Goal: Task Accomplishment & Management: Manage account settings

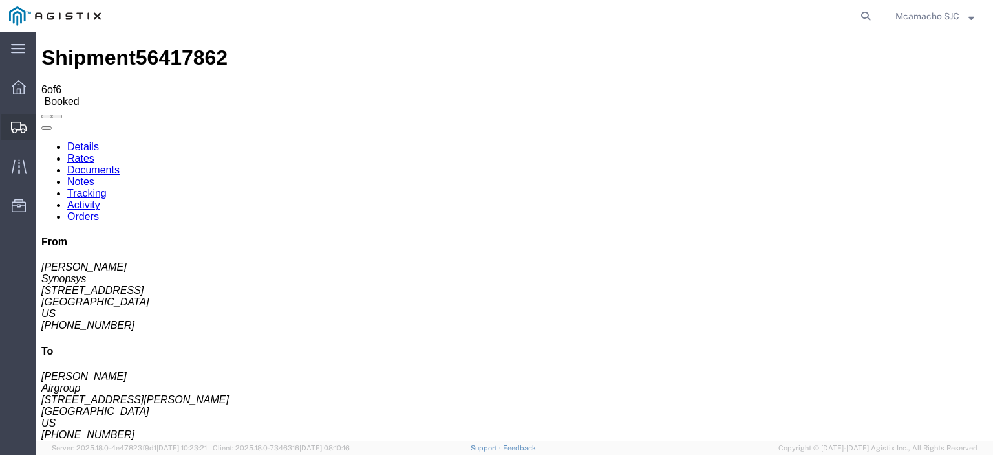
click at [45, 120] on span "Shipments" at bounding box center [40, 127] width 9 height 26
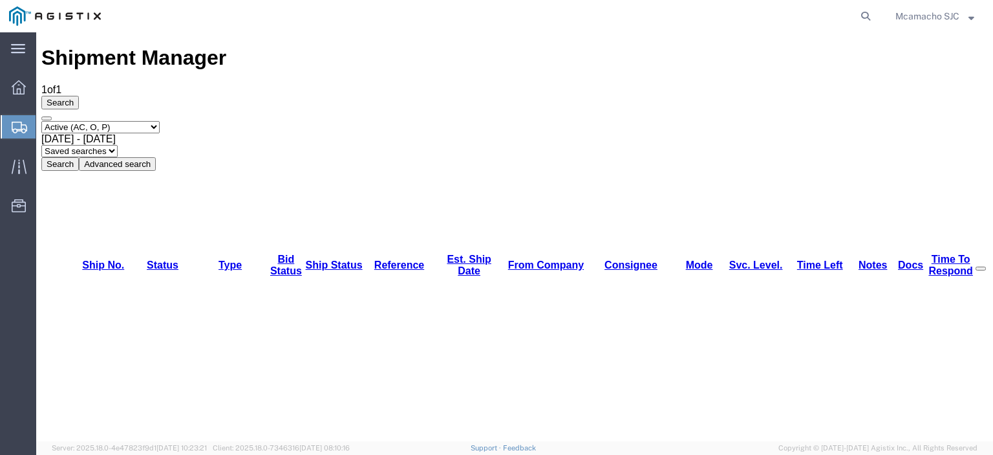
click at [84, 121] on select "Select status Active (AC, O, P) All Approved Awaiting Confirmation (AC) Booked …" at bounding box center [100, 127] width 118 height 12
select select "BOOK"
click at [41, 121] on select "Select status Active (AC, O, P) All Approved Awaiting Confirmation (AC) Booked …" at bounding box center [100, 127] width 118 height 12
click at [79, 157] on button "Search" at bounding box center [60, 164] width 38 height 14
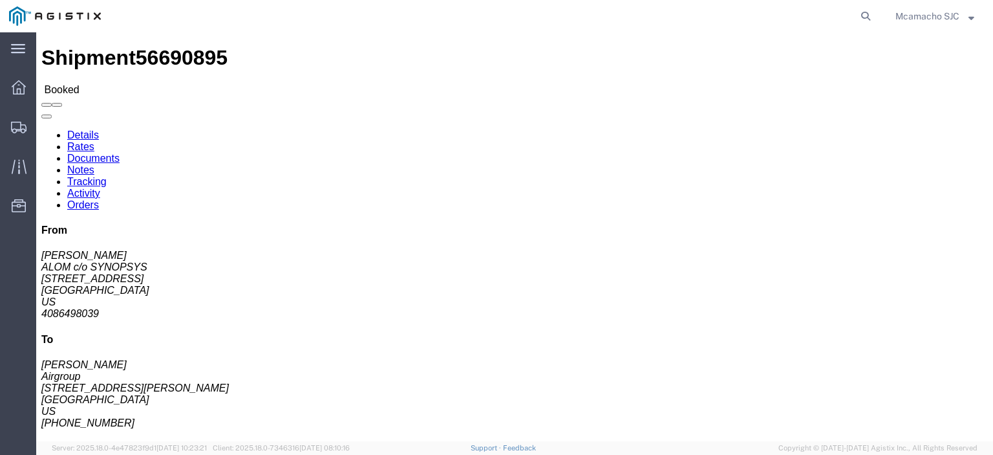
click link "Documents"
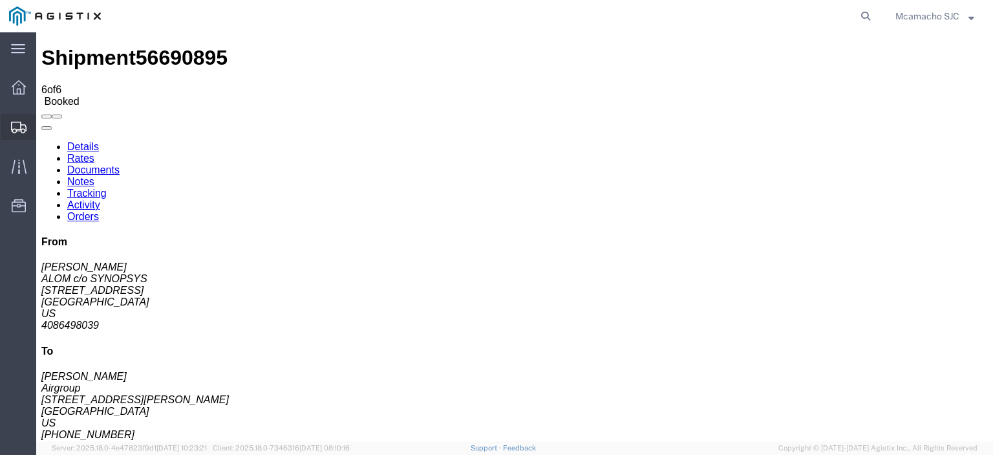
click at [45, 128] on span "Shipments" at bounding box center [40, 127] width 9 height 26
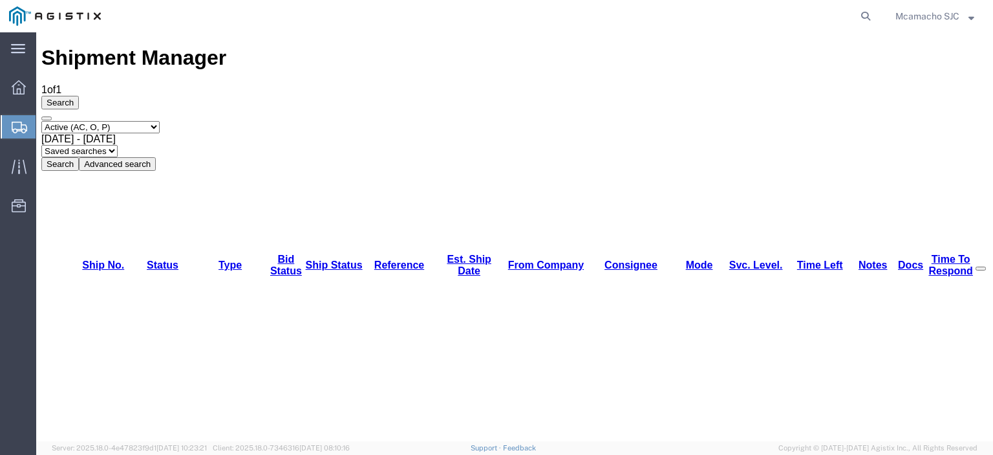
click at [116, 121] on select "Select status Active (AC, O, P) All Approved Awaiting Confirmation (AC) Booked …" at bounding box center [100, 127] width 118 height 12
select select "BOOK"
click at [41, 121] on select "Select status Active (AC, O, P) All Approved Awaiting Confirmation (AC) Booked …" at bounding box center [100, 127] width 118 height 12
click at [79, 157] on button "Search" at bounding box center [60, 164] width 38 height 14
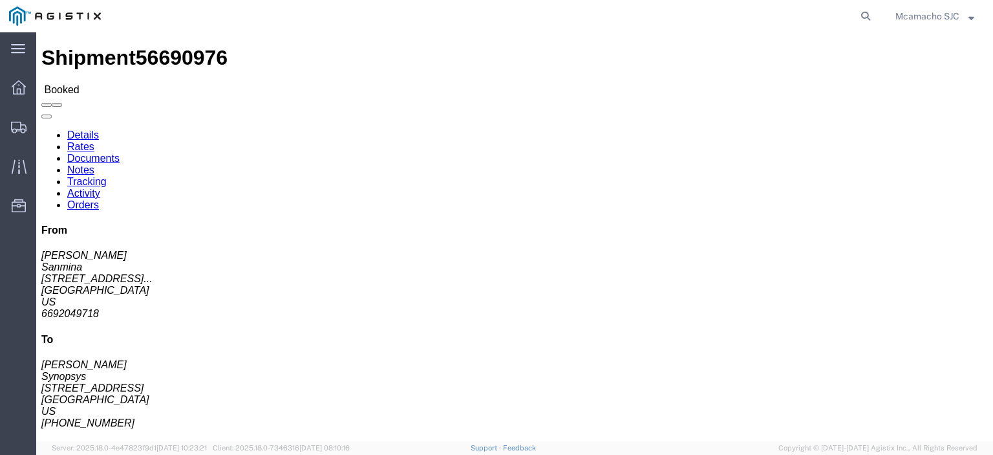
click link "Tracking"
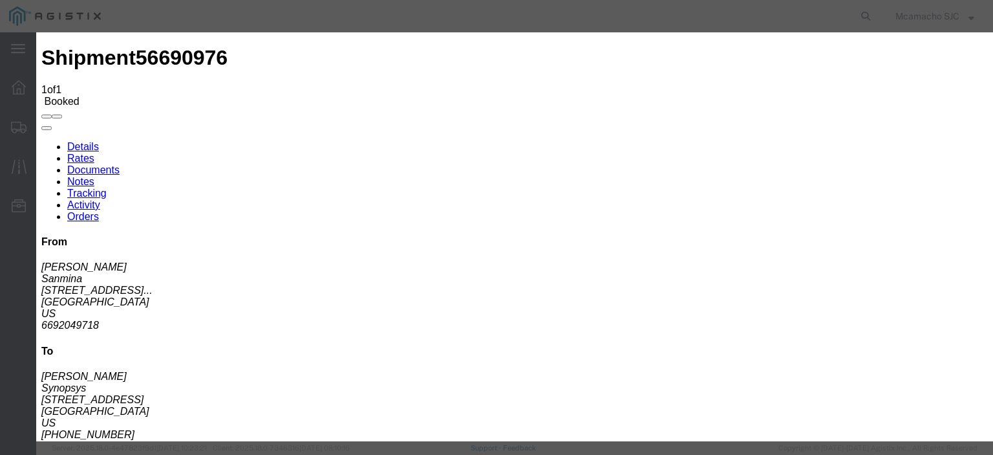
type input "[DATE]"
type input "3:50 PM"
select select "DELIVRED"
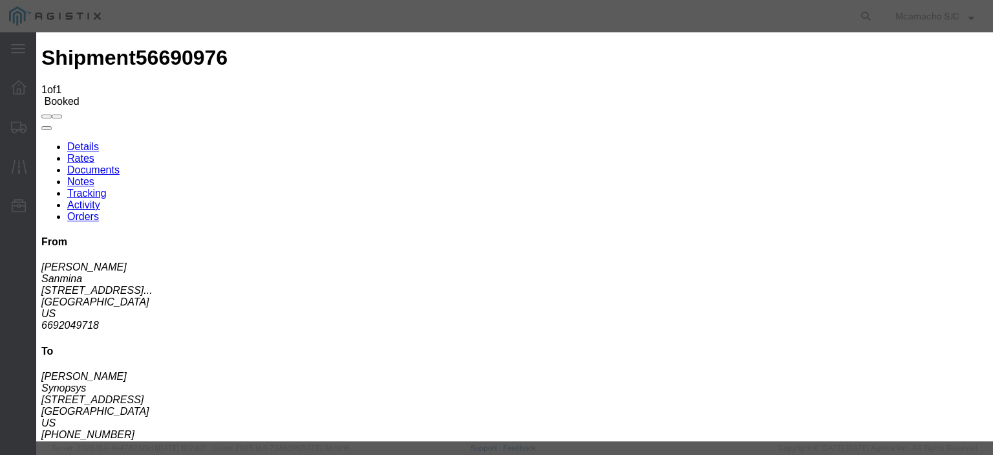
type input "[DATE]"
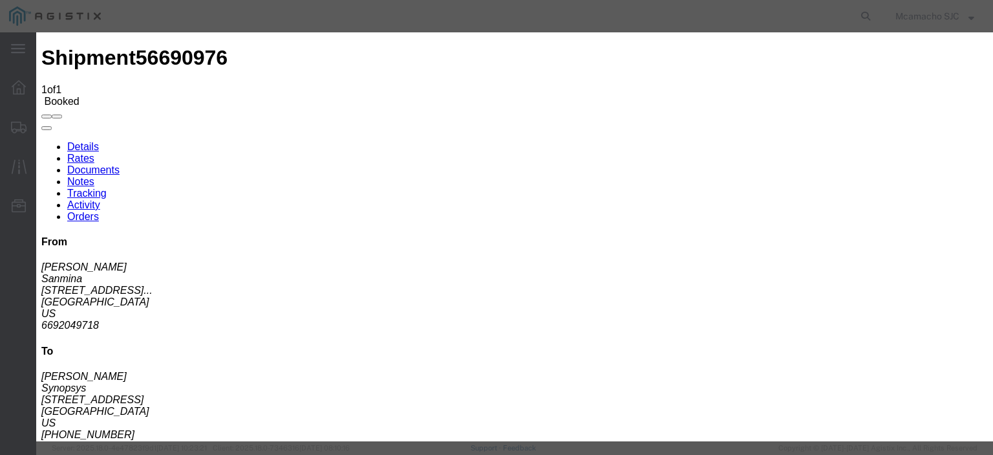
type input "V.DUYEN"
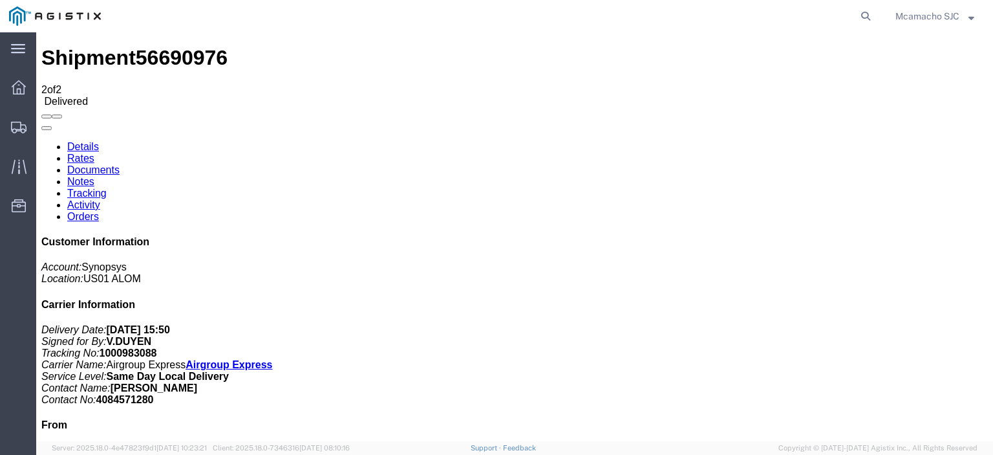
click at [120, 164] on link "Documents" at bounding box center [93, 169] width 52 height 11
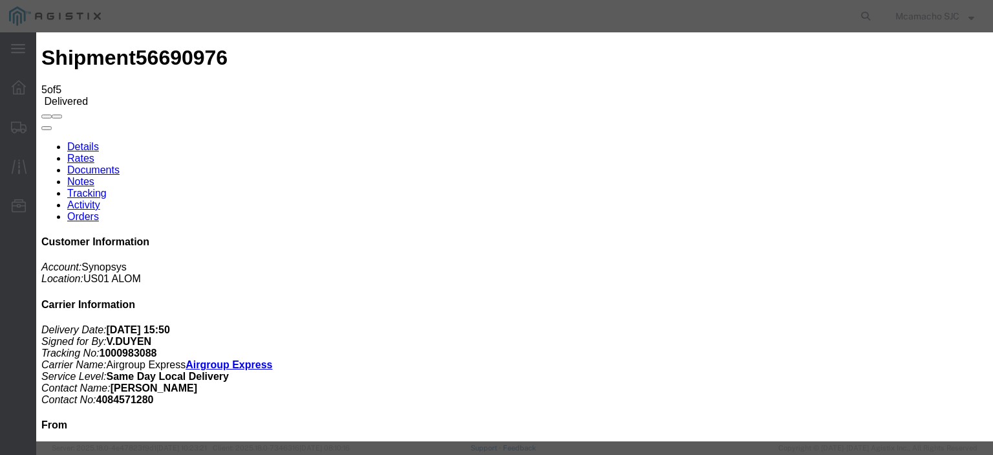
type input "C:\fakepath\1000983088 HCPOD.pdf"
drag, startPoint x: 459, startPoint y: 139, endPoint x: 468, endPoint y: 145, distance: 11.3
type input "AIRGROUP"
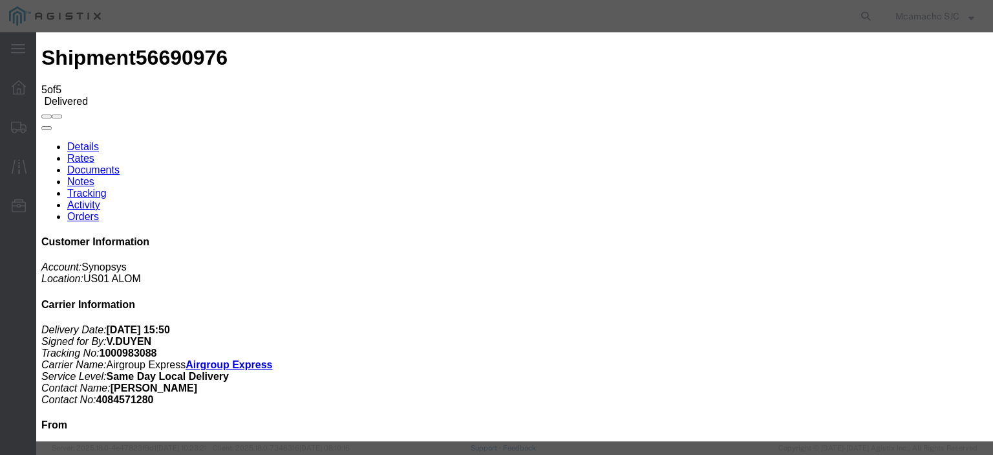
type input "HCPOD"
select select "PROOF_OF_DELIVERY"
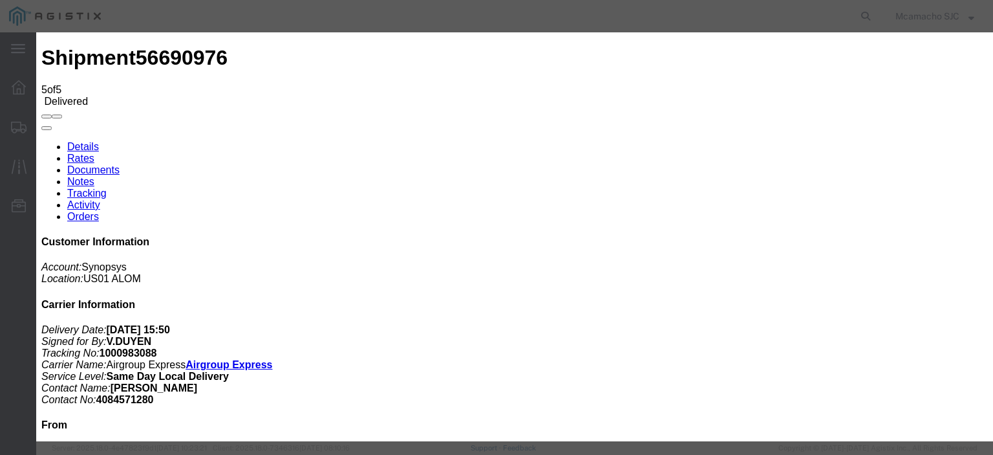
select select
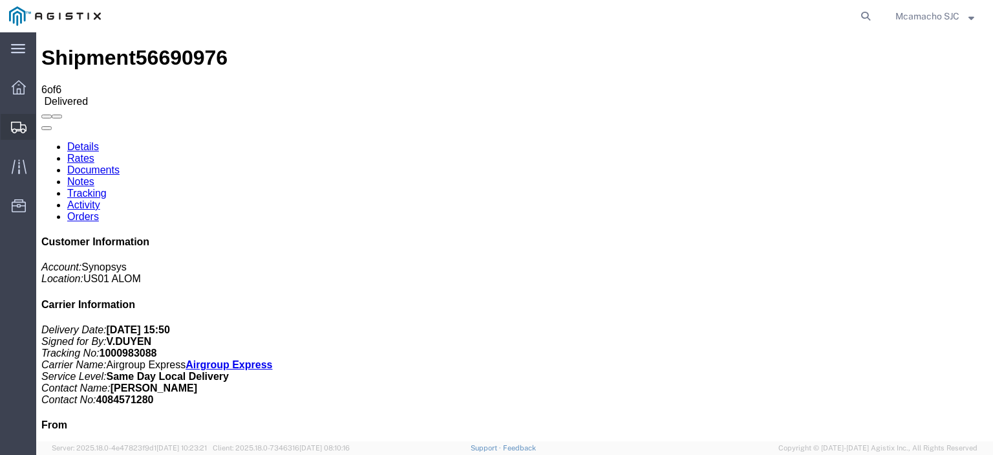
click at [45, 125] on span "Shipments" at bounding box center [40, 127] width 9 height 26
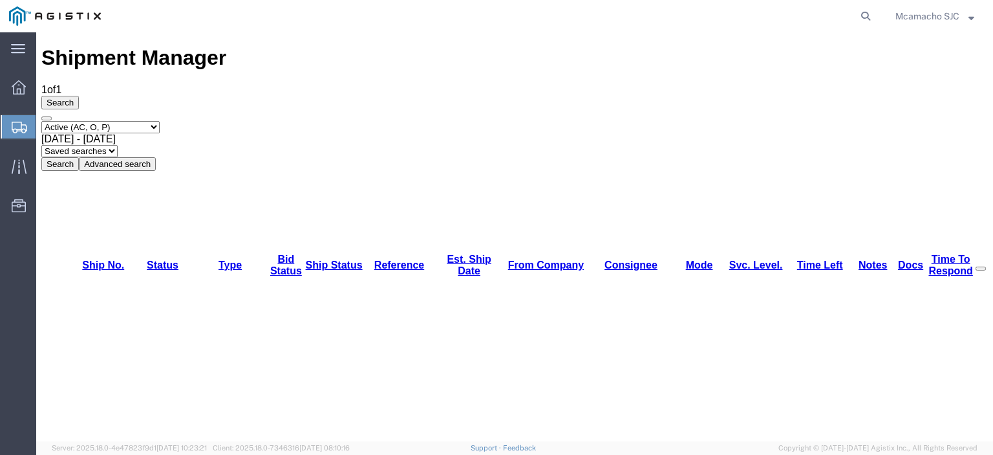
click at [111, 121] on select "Select status Active (AC, O, P) All Approved Awaiting Confirmation (AC) Booked …" at bounding box center [100, 127] width 118 height 12
select select "BOOK"
click at [41, 121] on select "Select status Active (AC, O, P) All Approved Awaiting Confirmation (AC) Booked …" at bounding box center [100, 127] width 118 height 12
click at [79, 157] on button "Search" at bounding box center [60, 164] width 38 height 14
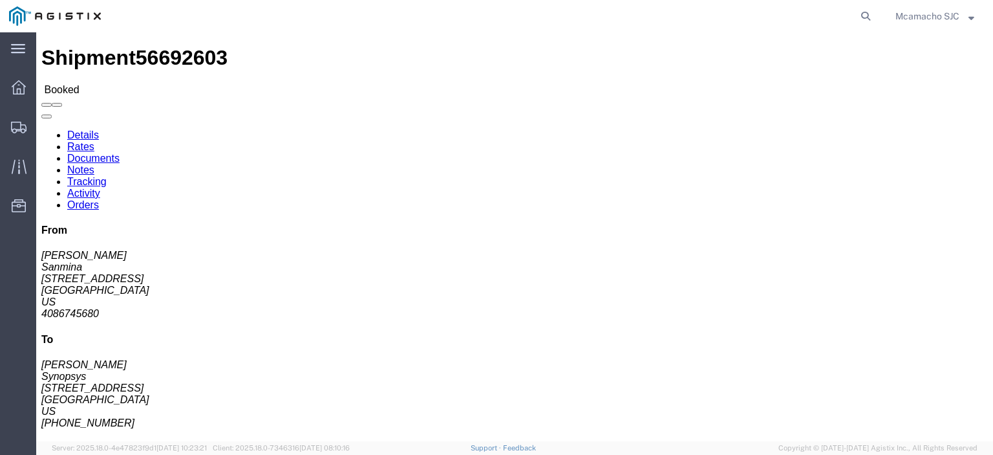
click link "Tracking"
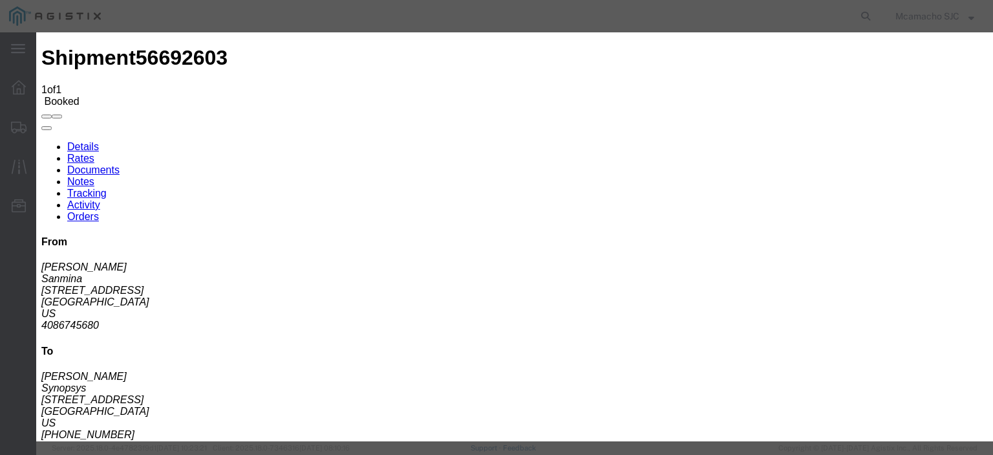
type input "[DATE]"
type input "3:50 PM"
select select "DELIVRED"
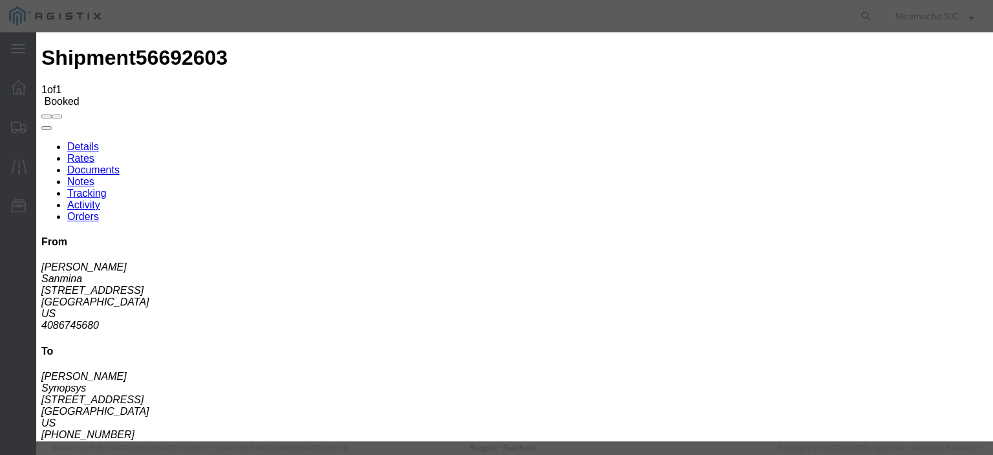
type input "[DATE]"
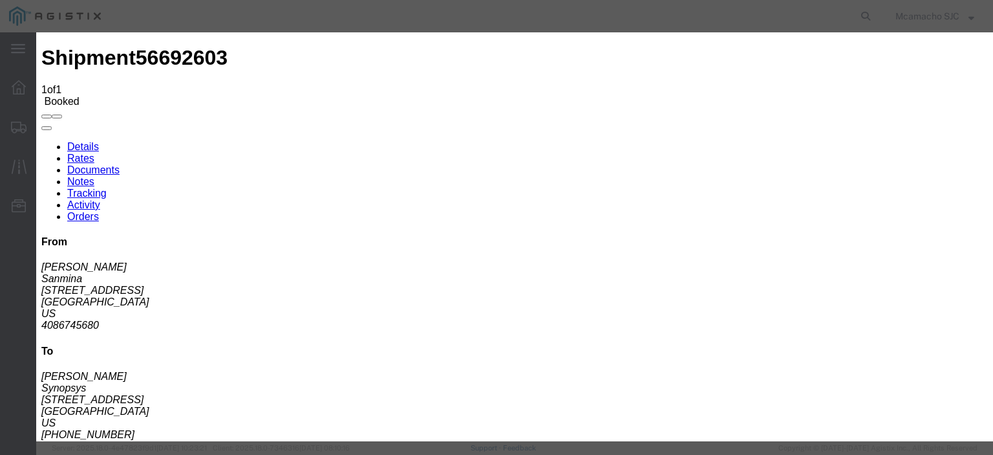
type input "V.DUYEN"
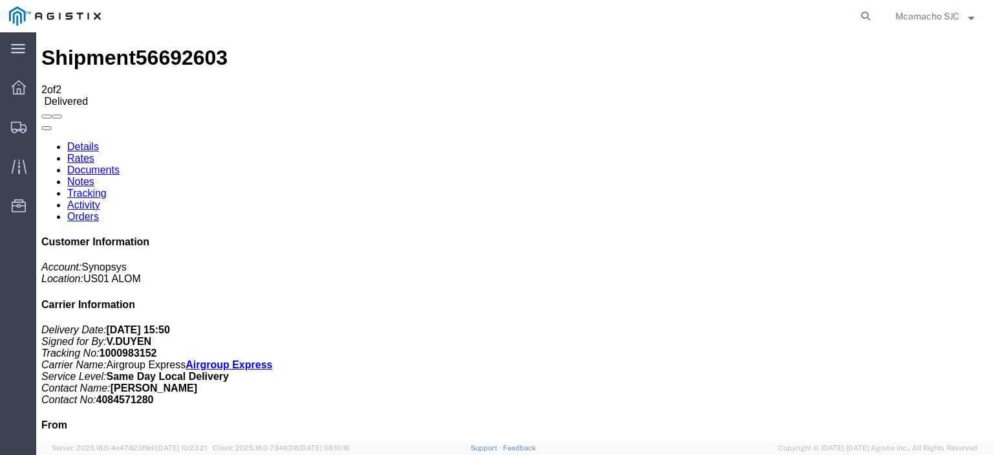
click at [120, 164] on link "Documents" at bounding box center [93, 169] width 52 height 11
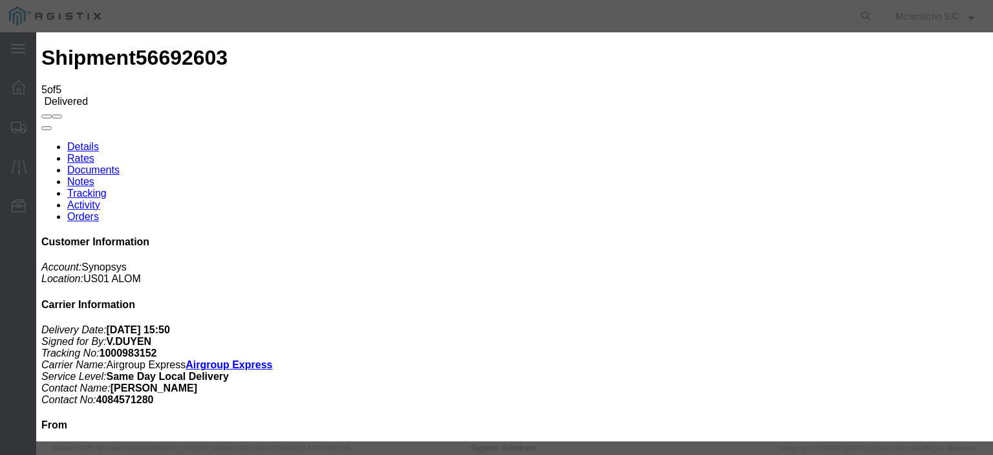
type input "C:\fakepath\1000983152 HCPOD.pdf"
drag, startPoint x: 431, startPoint y: 136, endPoint x: 445, endPoint y: 145, distance: 16.5
type input "AIRGROUP"
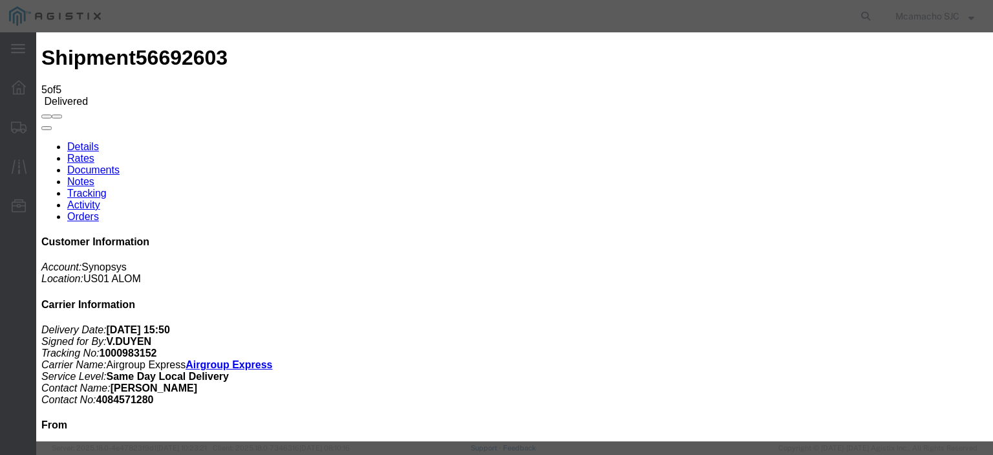
type input "HCPOD"
select select "PROOF_OF_DELIVERY"
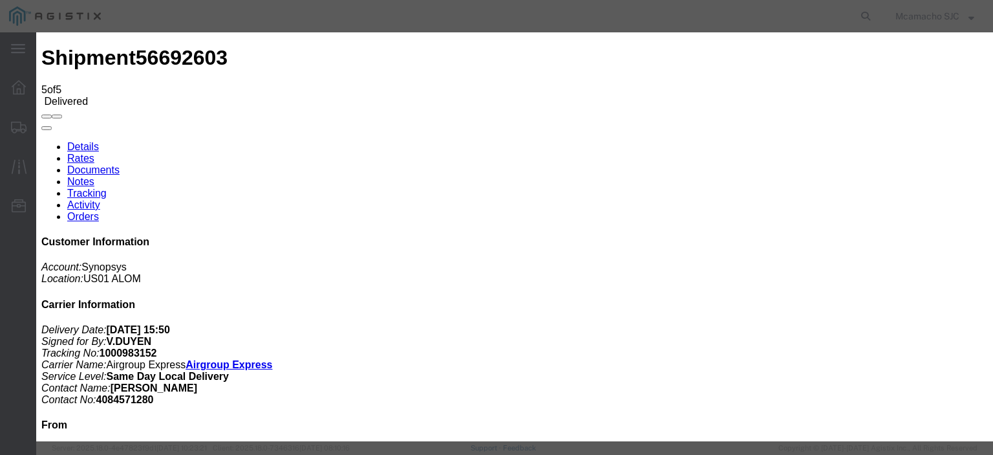
select select
